Goal: Find specific page/section

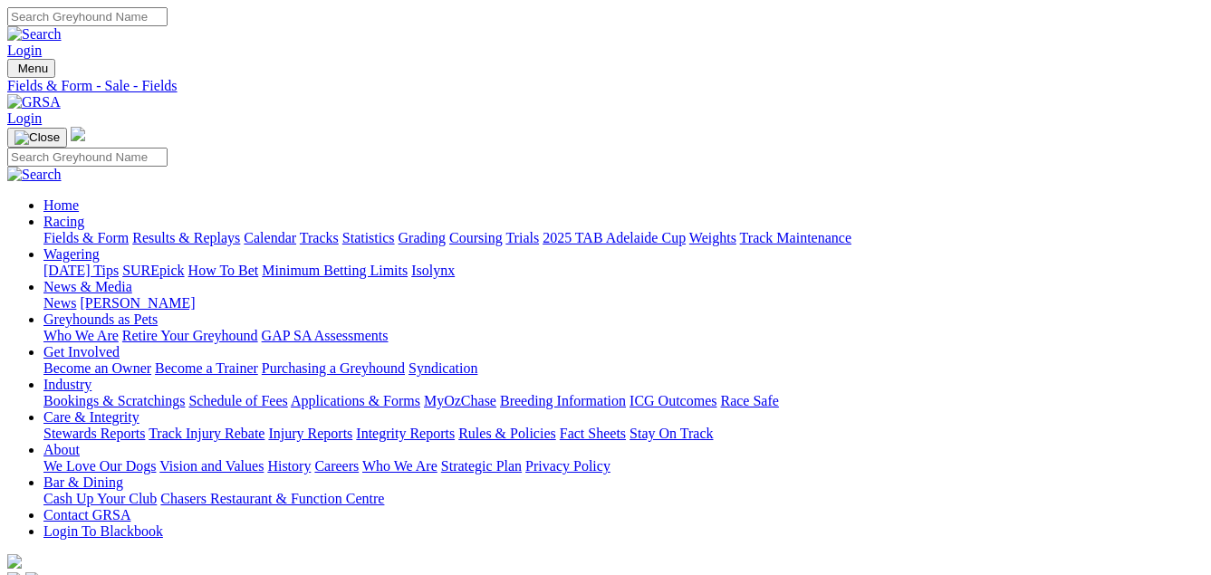
select select "TAS"
select select "NSW"
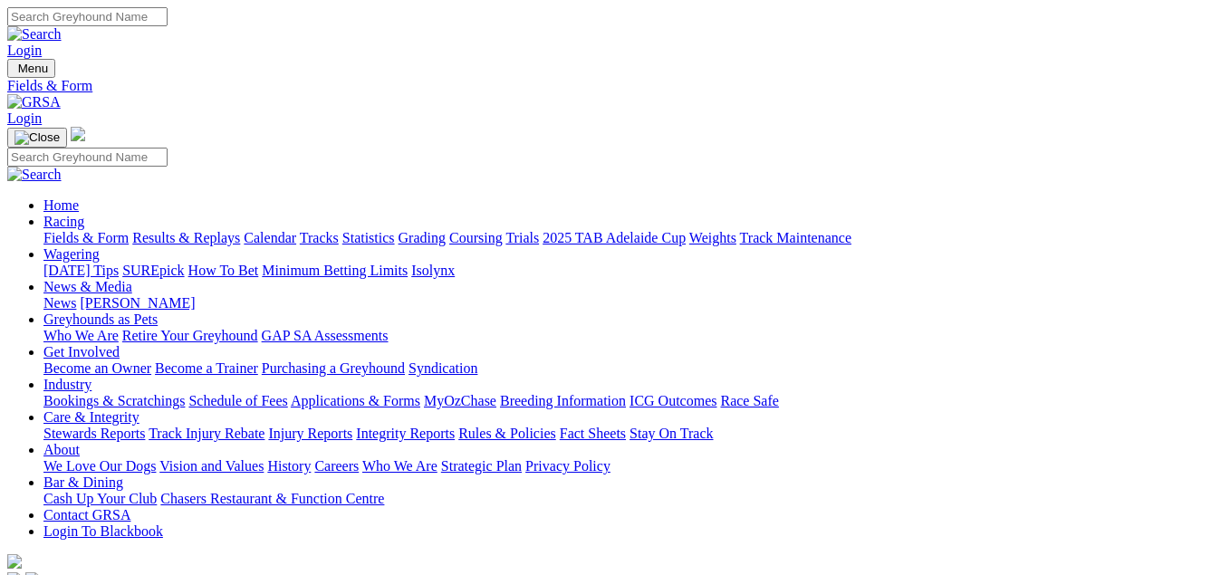
scroll to position [91, 0]
